Goal: Information Seeking & Learning: Learn about a topic

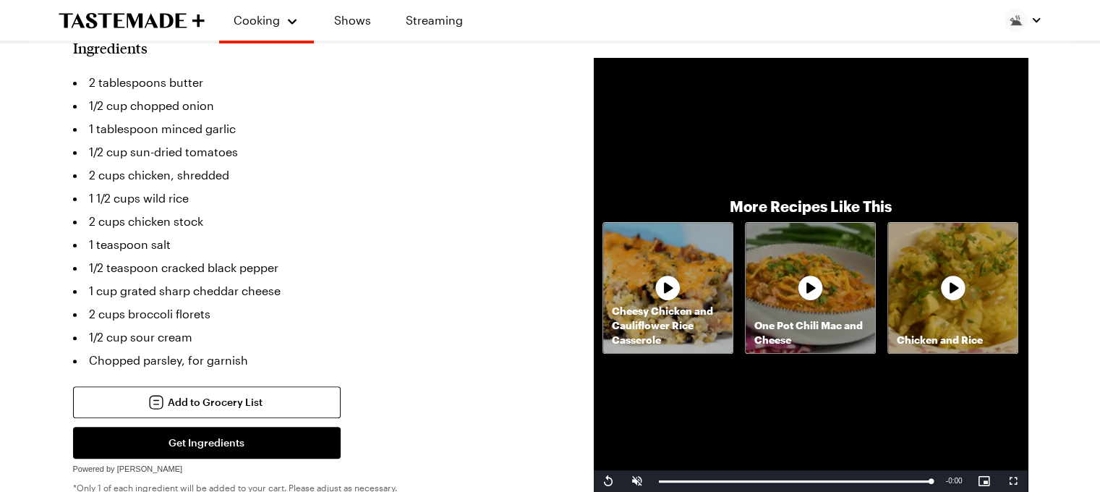
click at [479, 140] on li "1/2 cup sun-dried tomatoes" at bounding box center [311, 151] width 477 height 23
